Goal: Find specific page/section: Find specific page/section

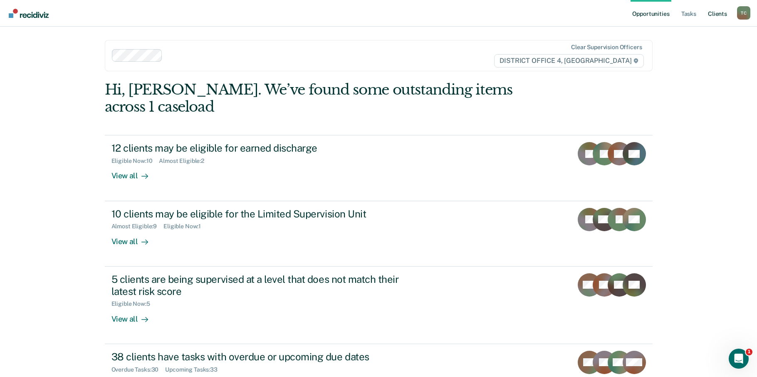
click at [707, 12] on link "Client s" at bounding box center [718, 13] width 22 height 27
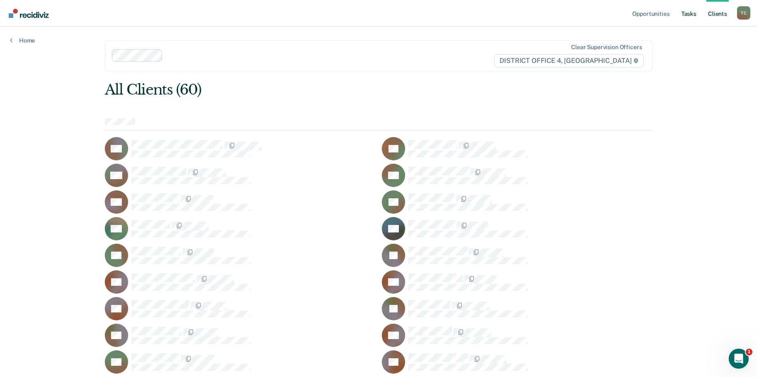
click at [683, 14] on link "Tasks" at bounding box center [689, 13] width 18 height 27
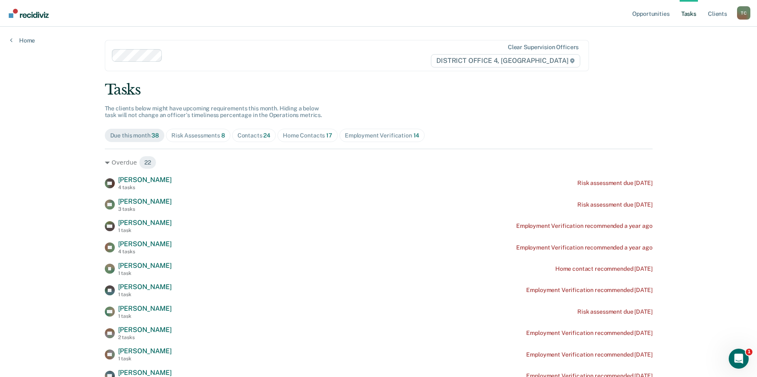
click at [528, 57] on span "DISTRICT OFFICE 4, [GEOGRAPHIC_DATA]" at bounding box center [505, 60] width 149 height 13
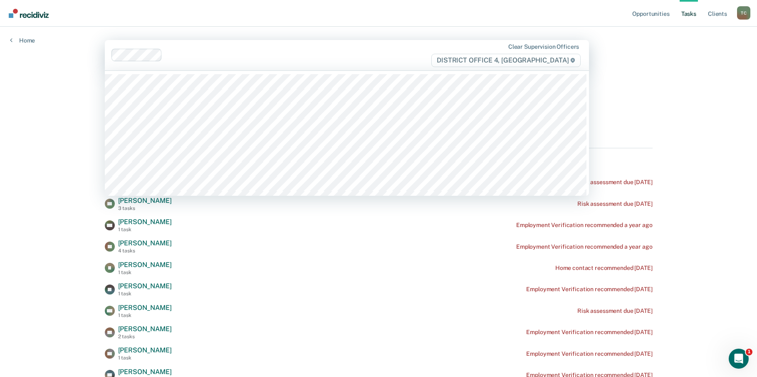
click at [527, 57] on span "DISTRICT OFFICE 4, [GEOGRAPHIC_DATA]" at bounding box center [506, 60] width 149 height 13
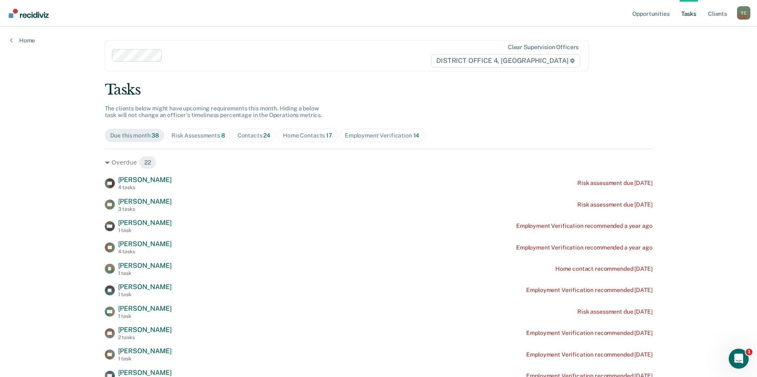
click at [540, 55] on span "DISTRICT OFFICE 4, [GEOGRAPHIC_DATA]" at bounding box center [505, 60] width 149 height 13
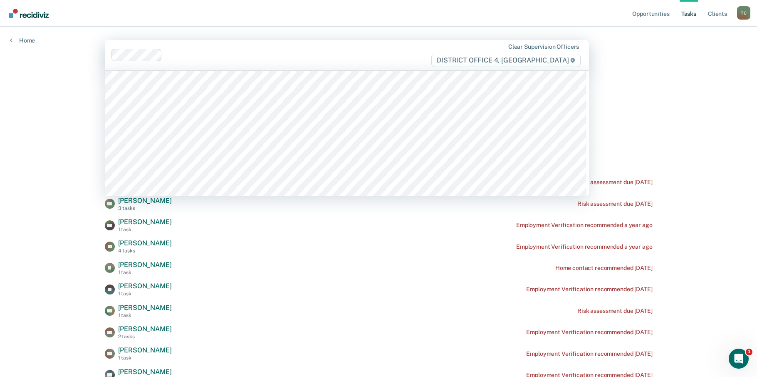
scroll to position [994, 0]
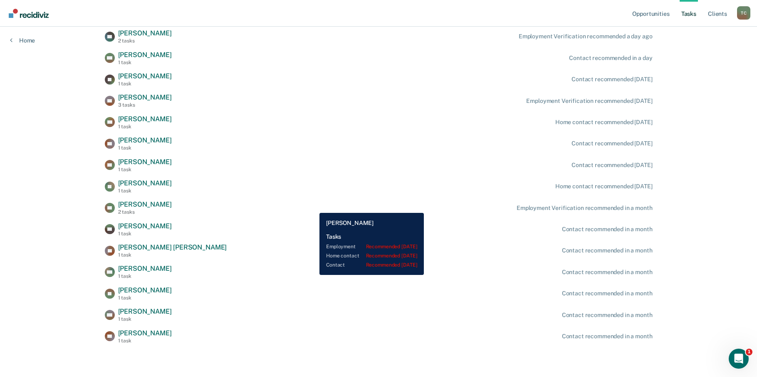
scroll to position [683, 0]
